Goal: Task Accomplishment & Management: Use online tool/utility

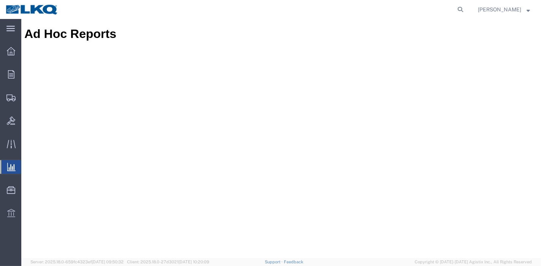
click at [0, 0] on span "Ad Hoc Reports" at bounding box center [0, 0] width 0 height 0
click at [507, 6] on span "[PERSON_NAME]" at bounding box center [498, 9] width 43 height 8
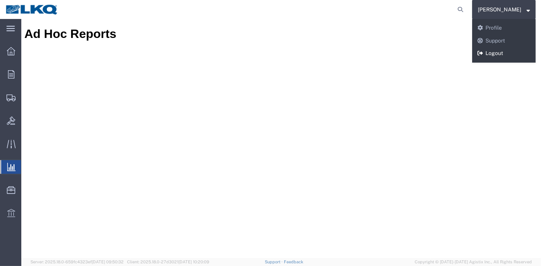
click at [496, 51] on link "Logout" at bounding box center [503, 53] width 63 height 13
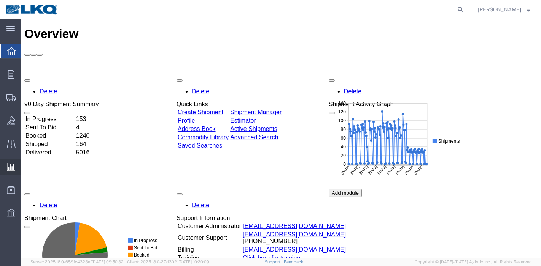
click at [0, 0] on span "Ad Hoc Reports" at bounding box center [0, 0] width 0 height 0
